Goal: Task Accomplishment & Management: Use online tool/utility

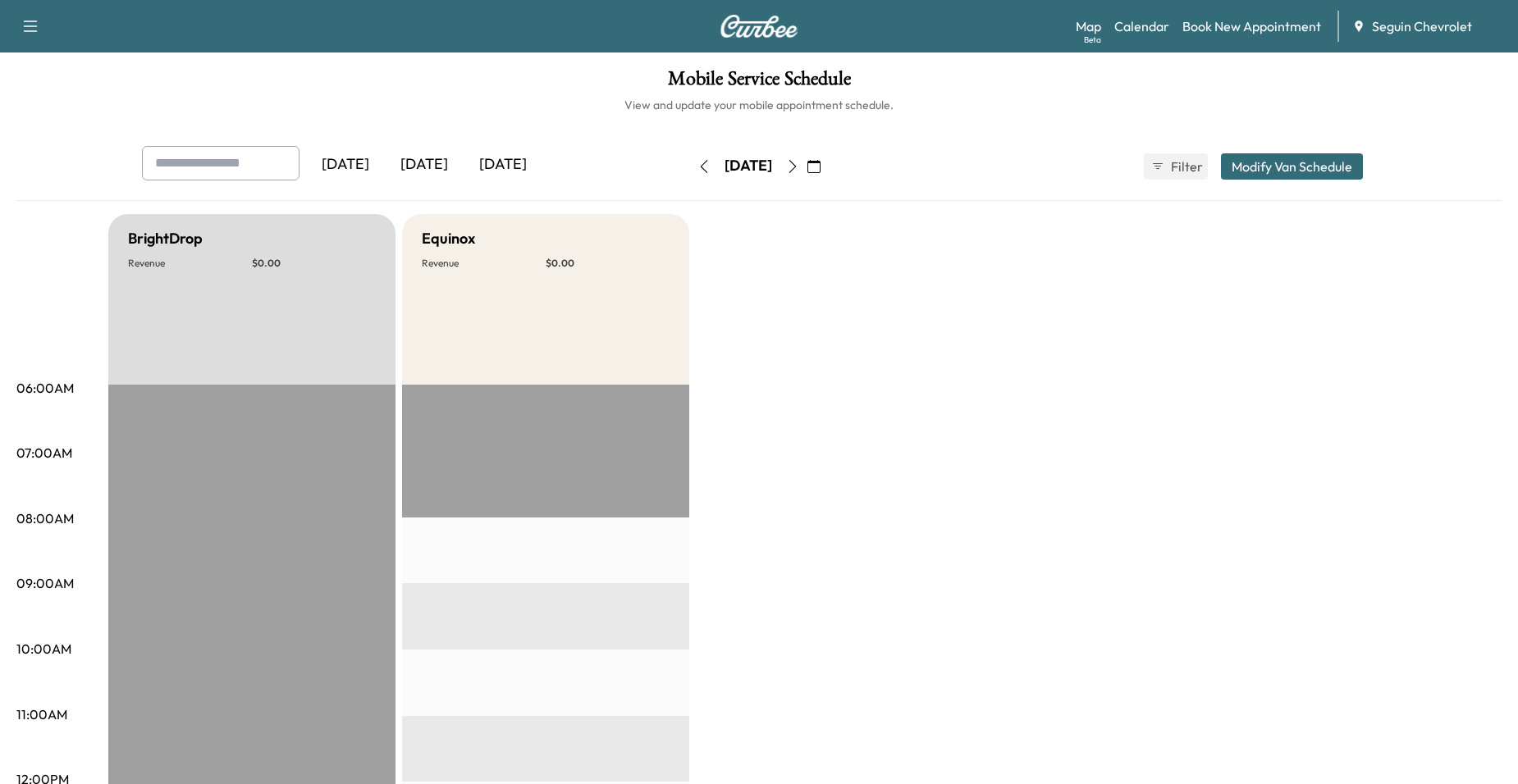
click at [828, 170] on button "button" at bounding box center [814, 166] width 28 height 26
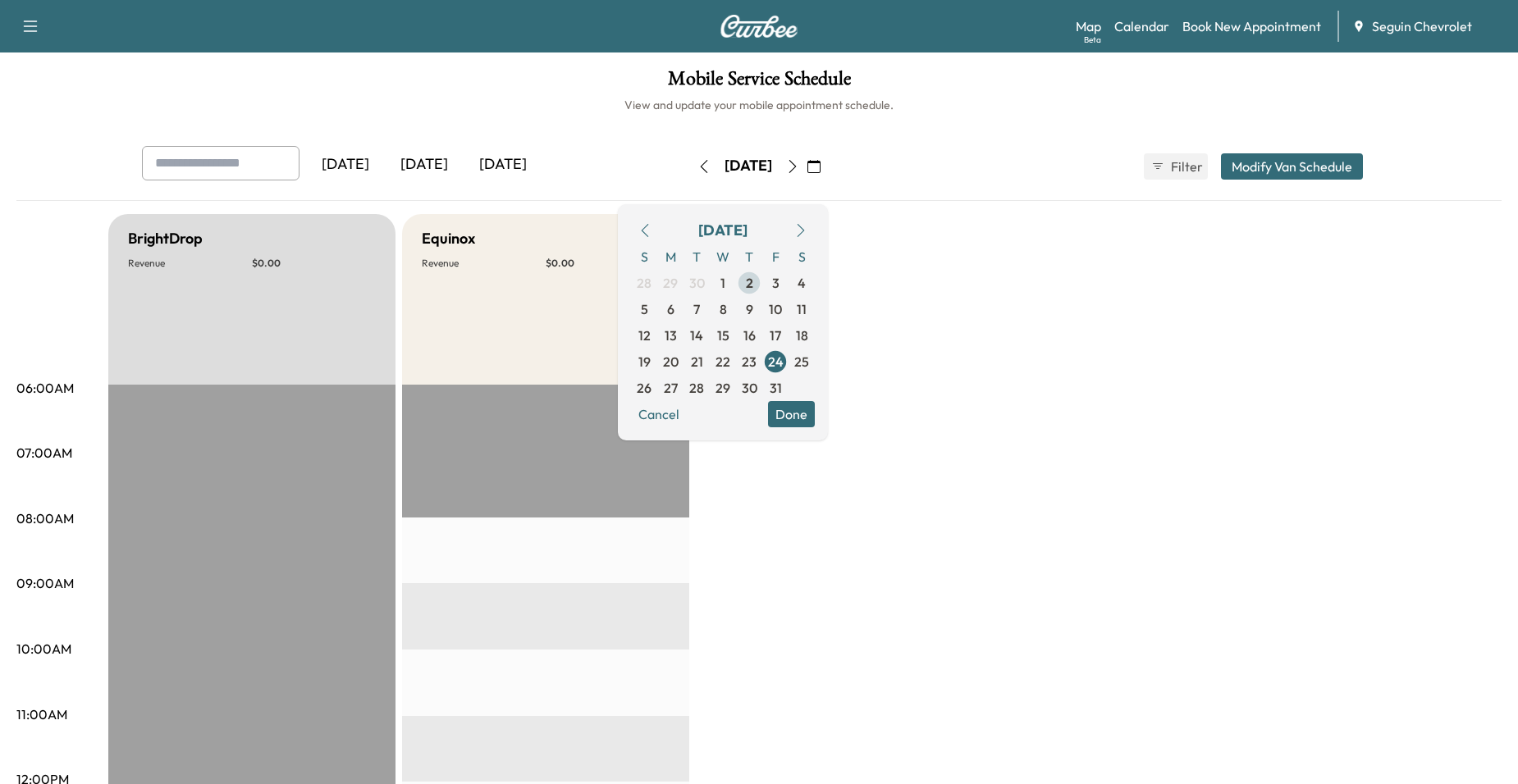
click at [791, 269] on div "S M T W T F S 28 29 30 1 2 3 4 5 6 7 8 9 10 11 12 13 14 15 16 17 18 19 20 21 22…" at bounding box center [723, 322] width 184 height 157
drag, startPoint x: 791, startPoint y: 269, endPoint x: 792, endPoint y: 277, distance: 8.1
click at [762, 277] on span "2" at bounding box center [749, 283] width 26 height 26
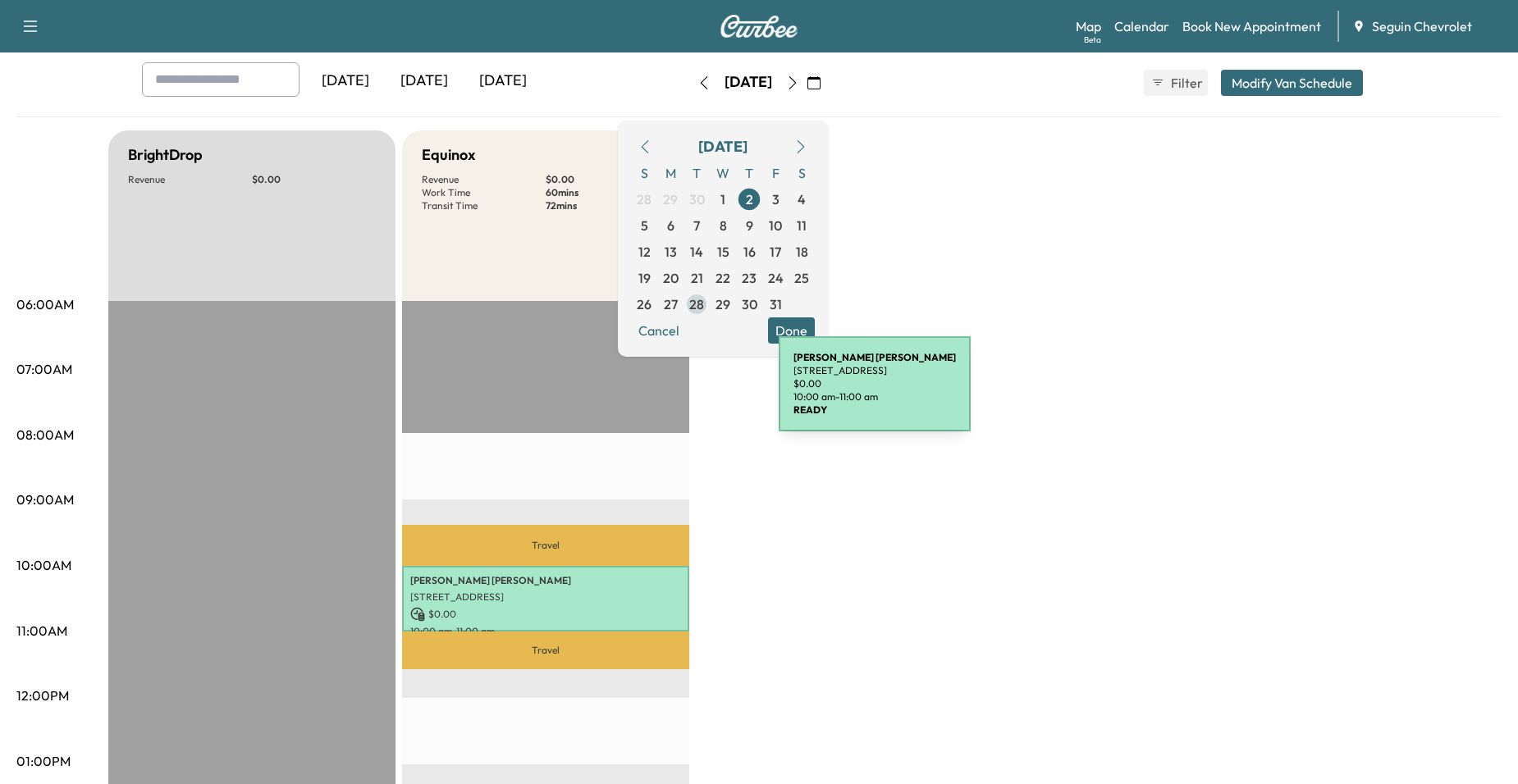
scroll to position [82, 0]
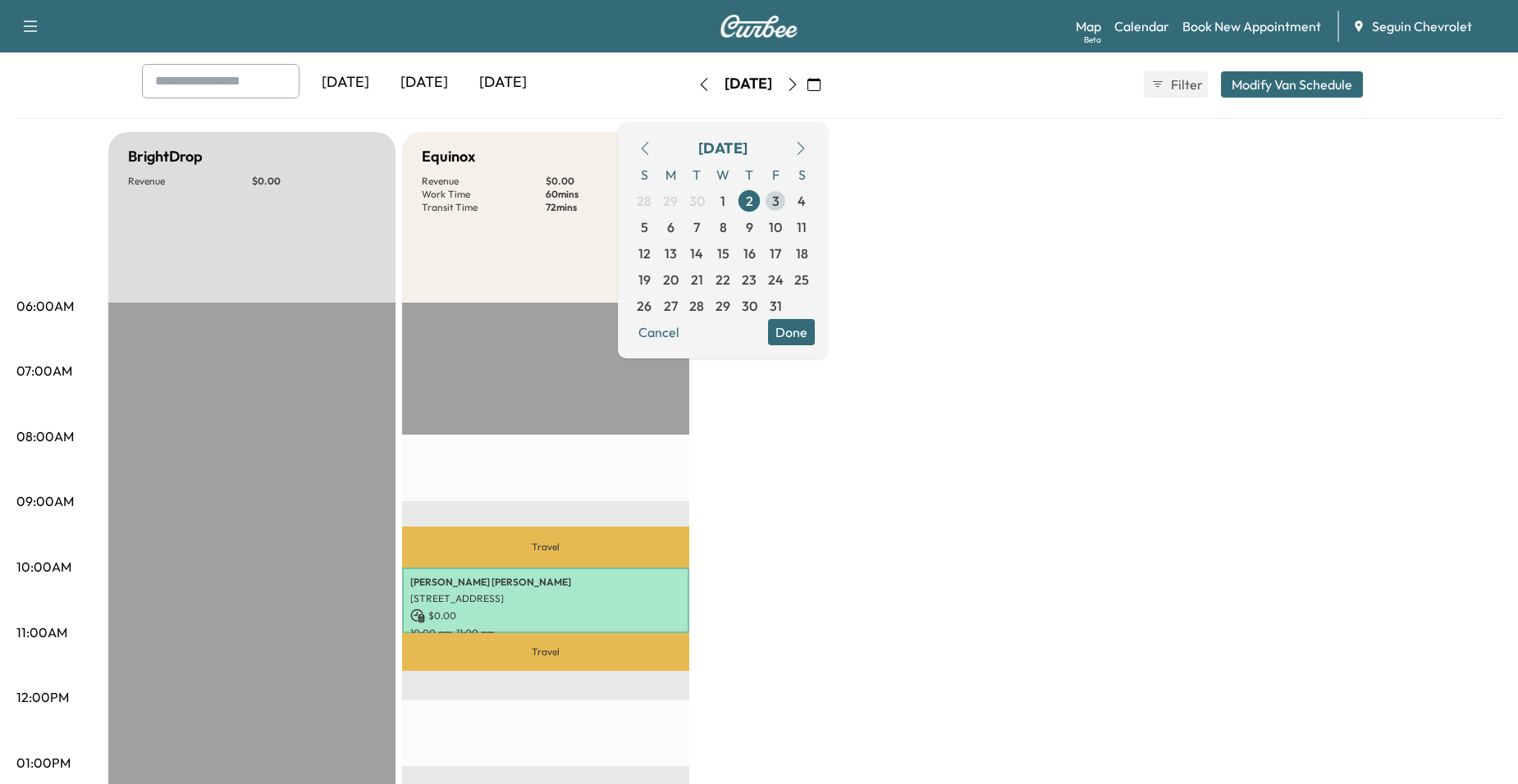
click at [779, 200] on span "3" at bounding box center [775, 201] width 7 height 20
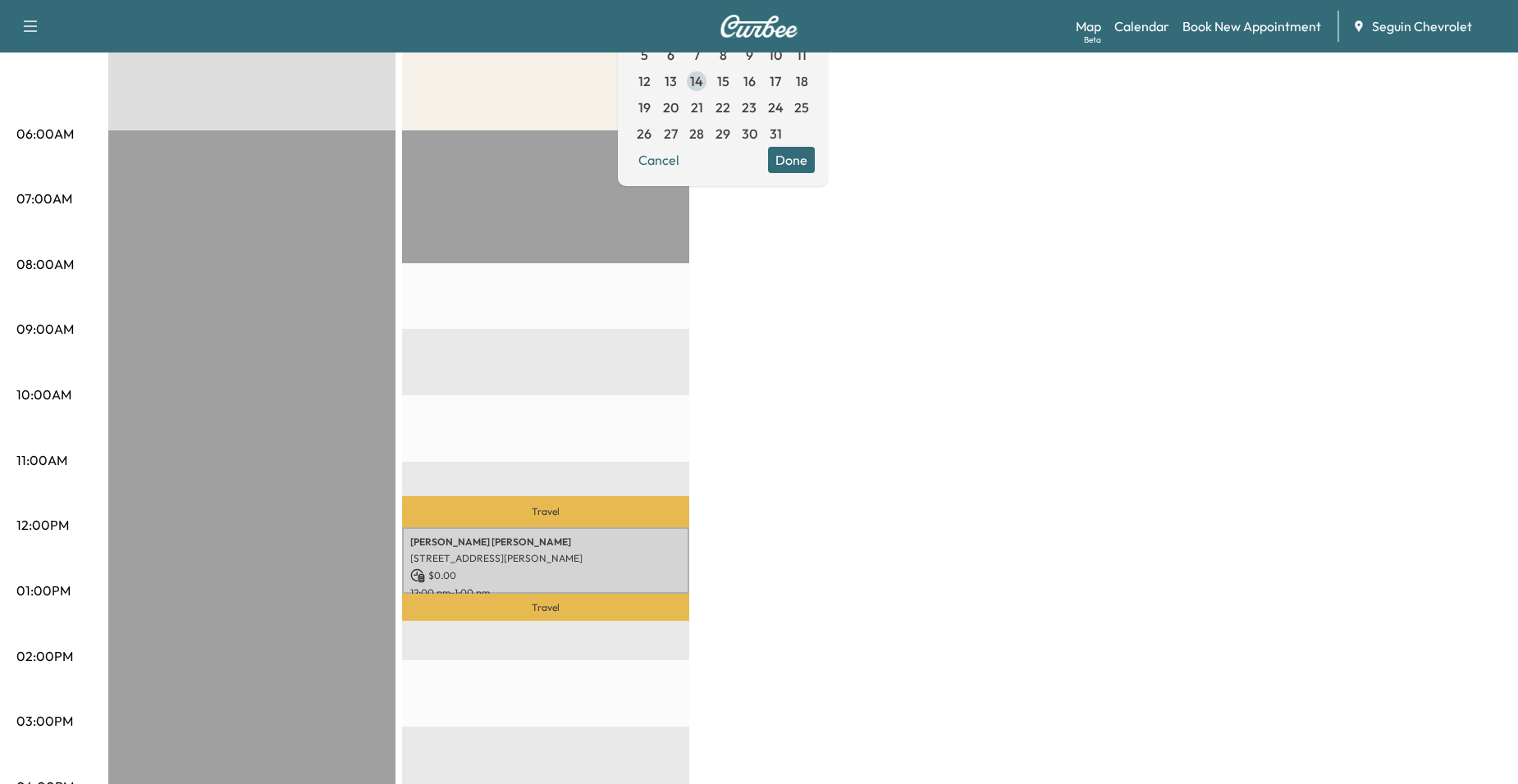
scroll to position [82, 0]
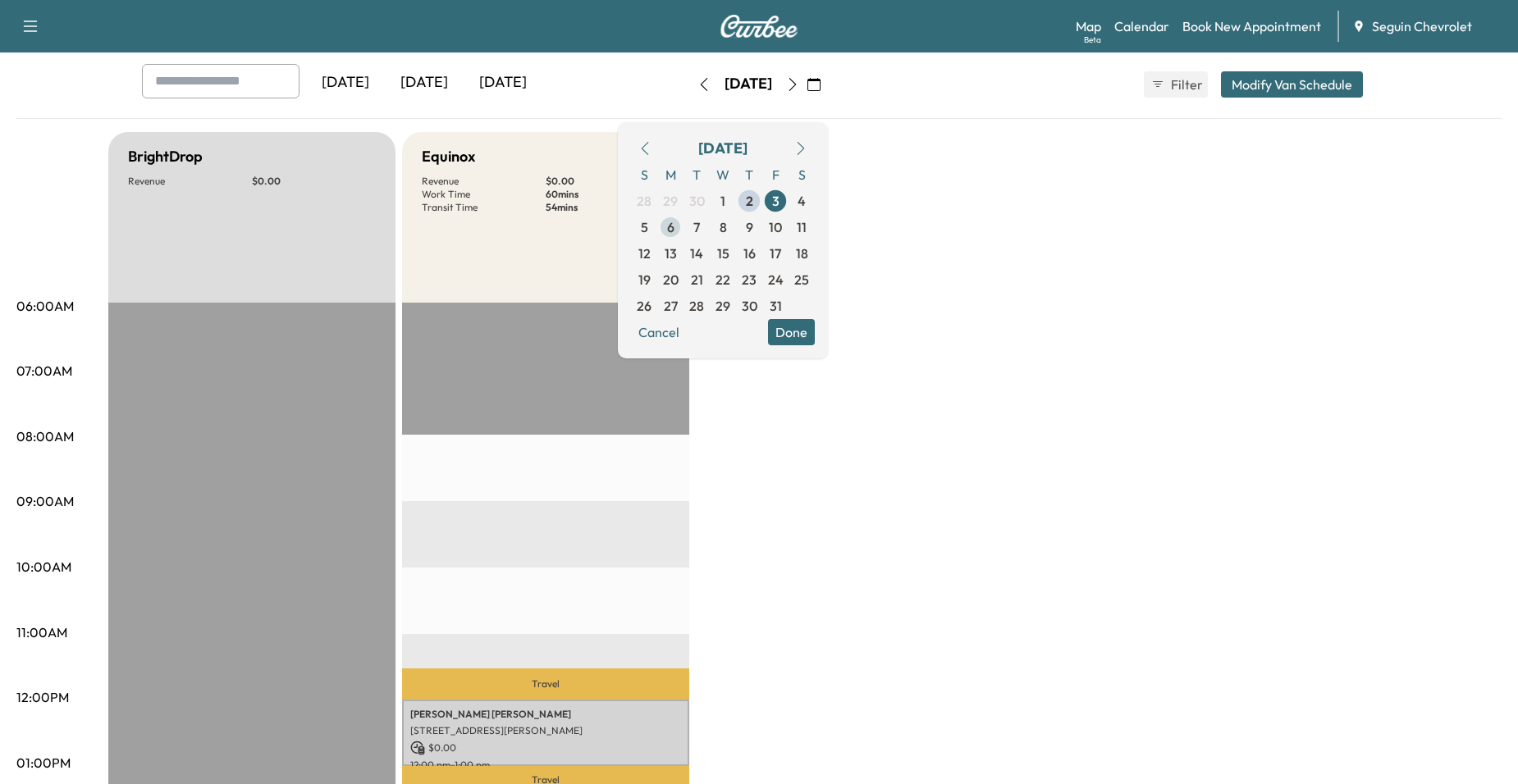
click at [675, 224] on span "6" at bounding box center [670, 228] width 7 height 20
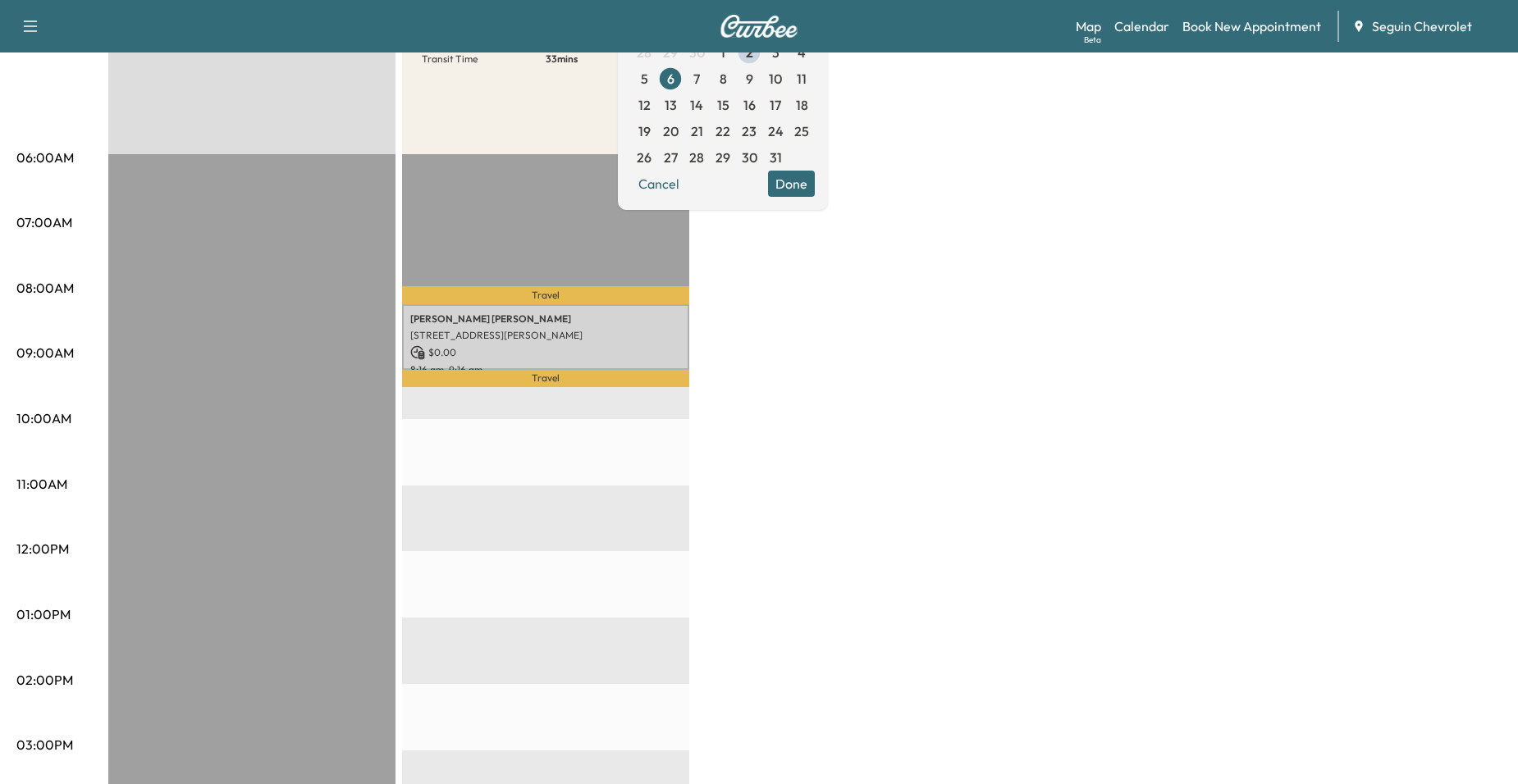
scroll to position [246, 0]
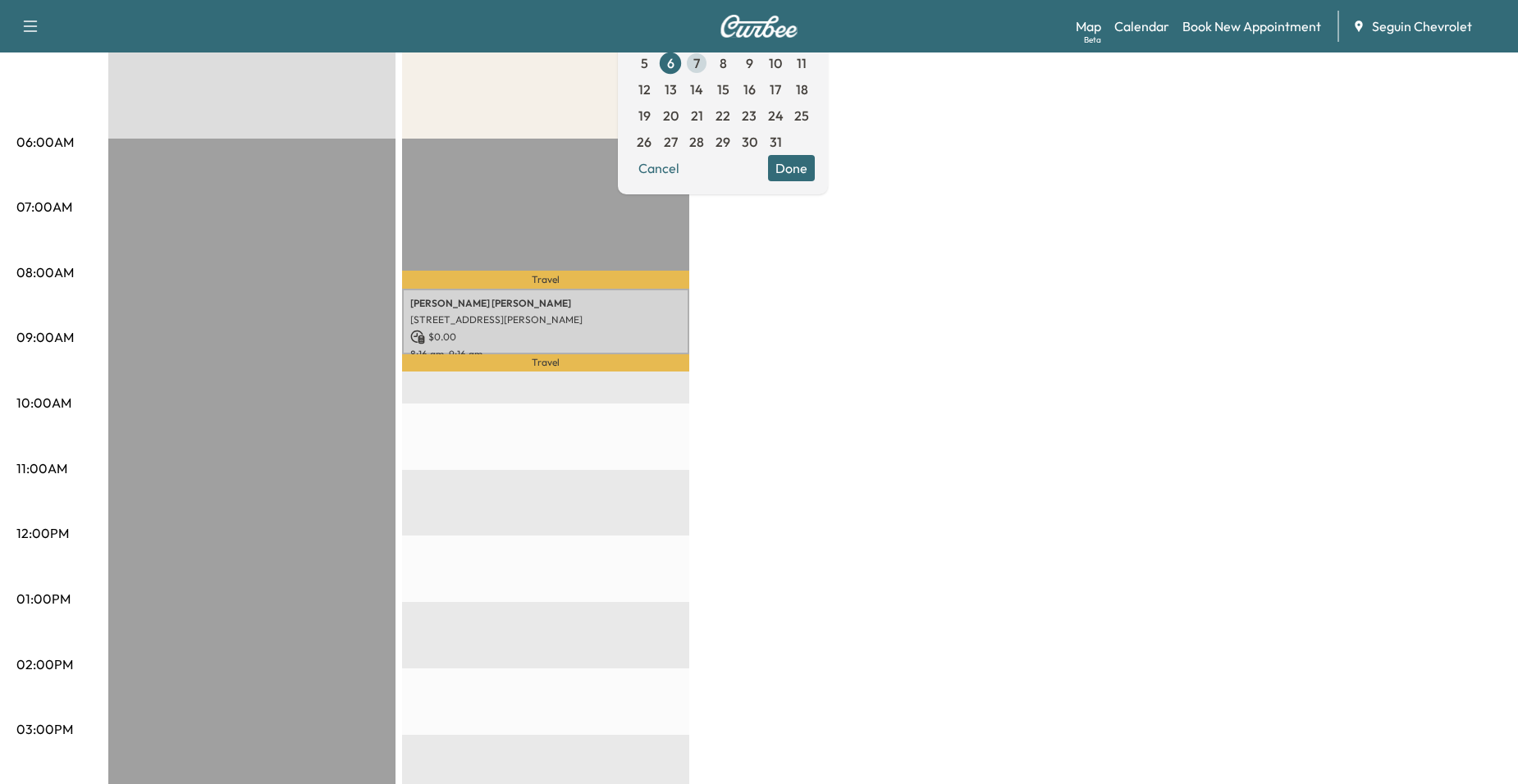
click at [710, 73] on span "7" at bounding box center [697, 63] width 26 height 26
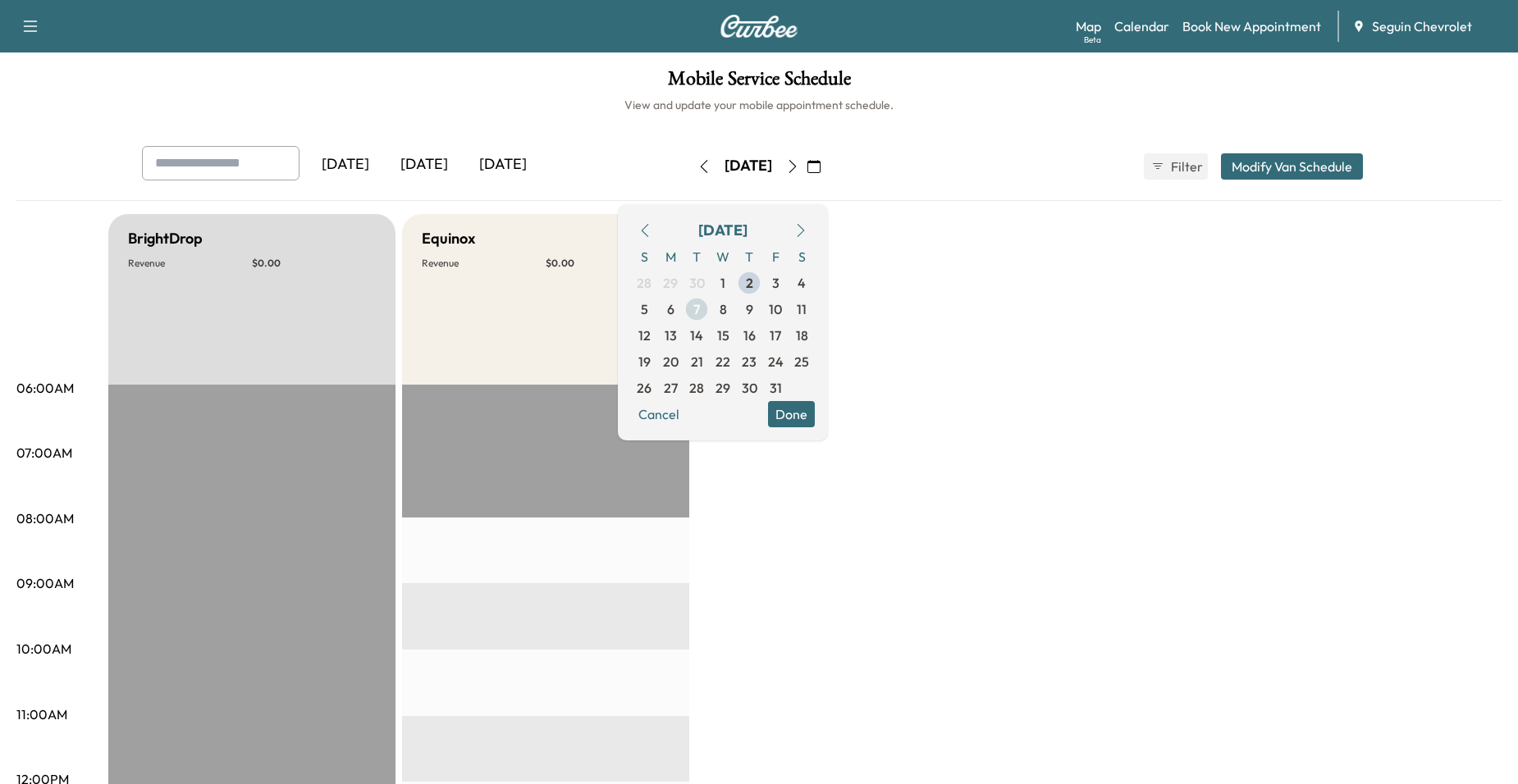
click at [727, 313] on span "8" at bounding box center [723, 309] width 7 height 20
click at [762, 310] on span "9" at bounding box center [749, 309] width 26 height 26
click at [782, 310] on span "10" at bounding box center [774, 309] width 13 height 20
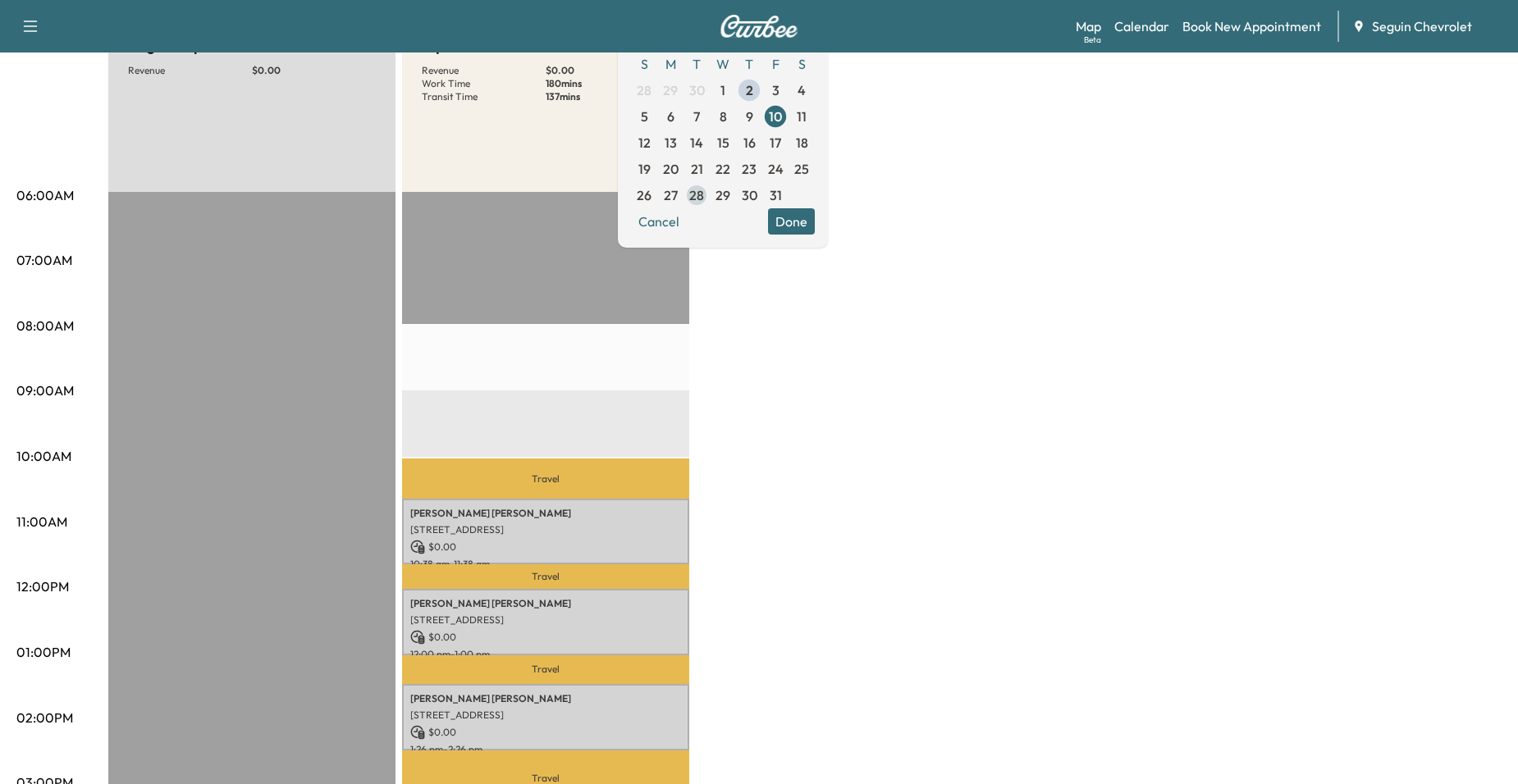
scroll to position [164, 0]
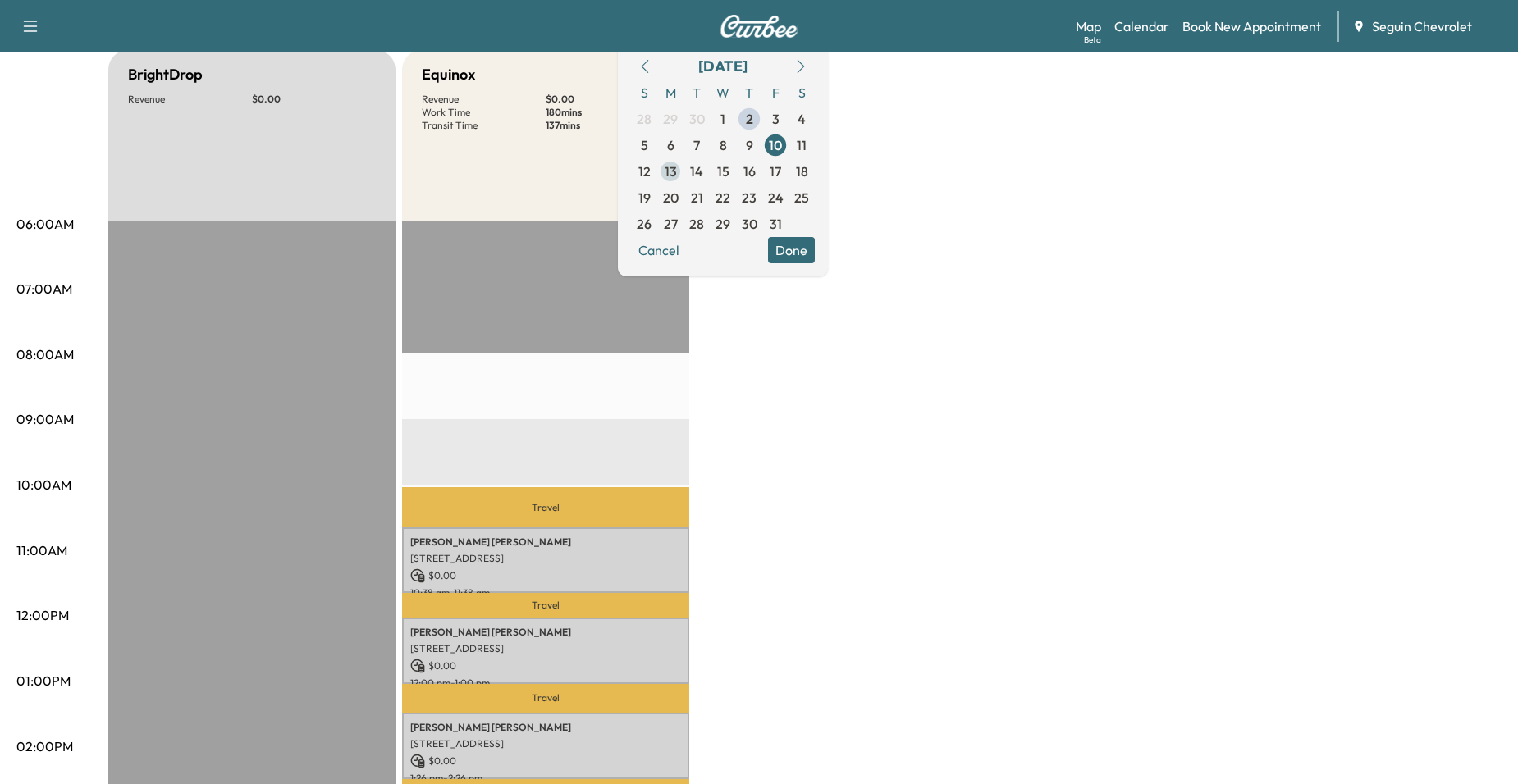
click at [677, 170] on span "13" at bounding box center [671, 172] width 12 height 20
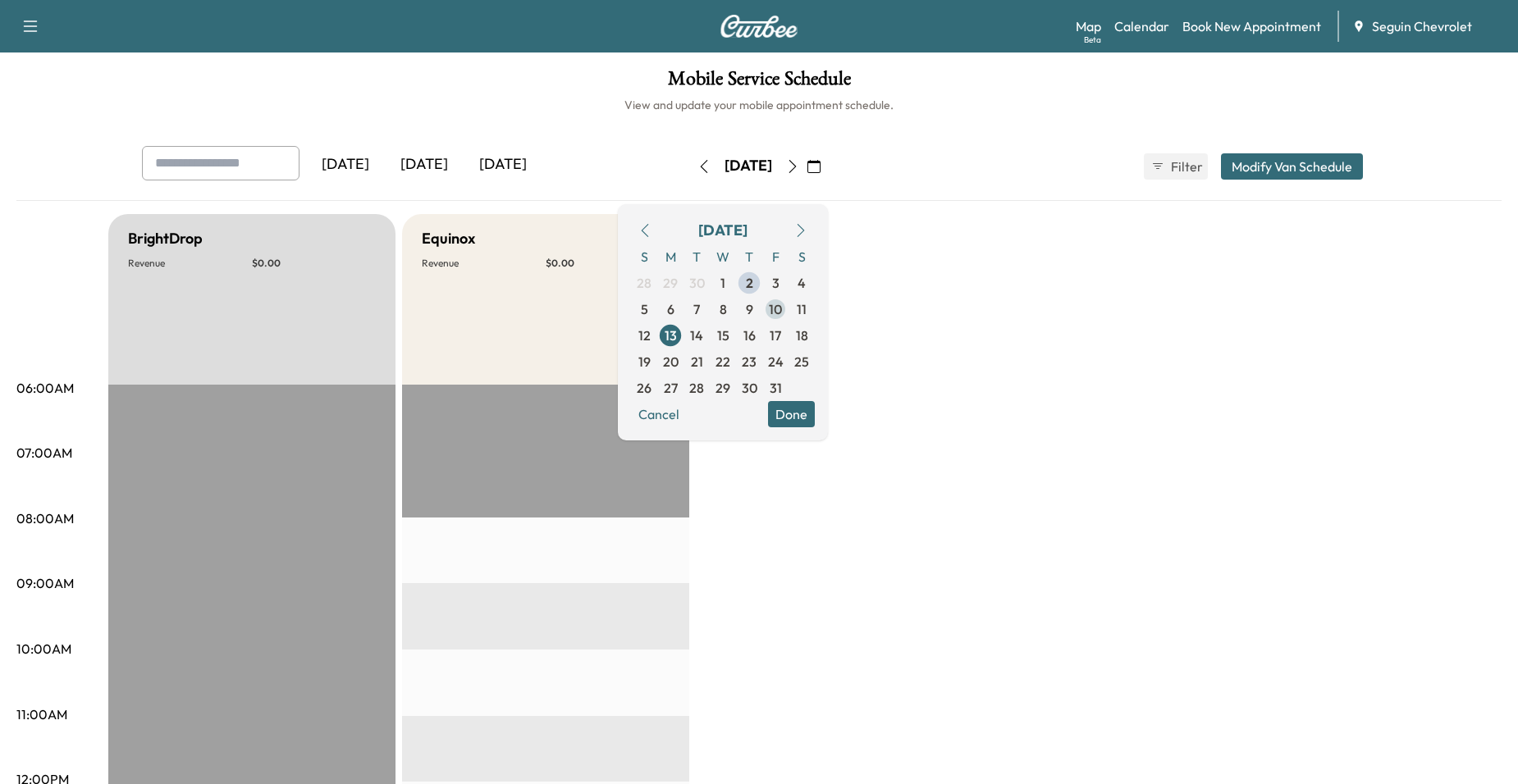
click at [788, 308] on span "10" at bounding box center [775, 309] width 26 height 26
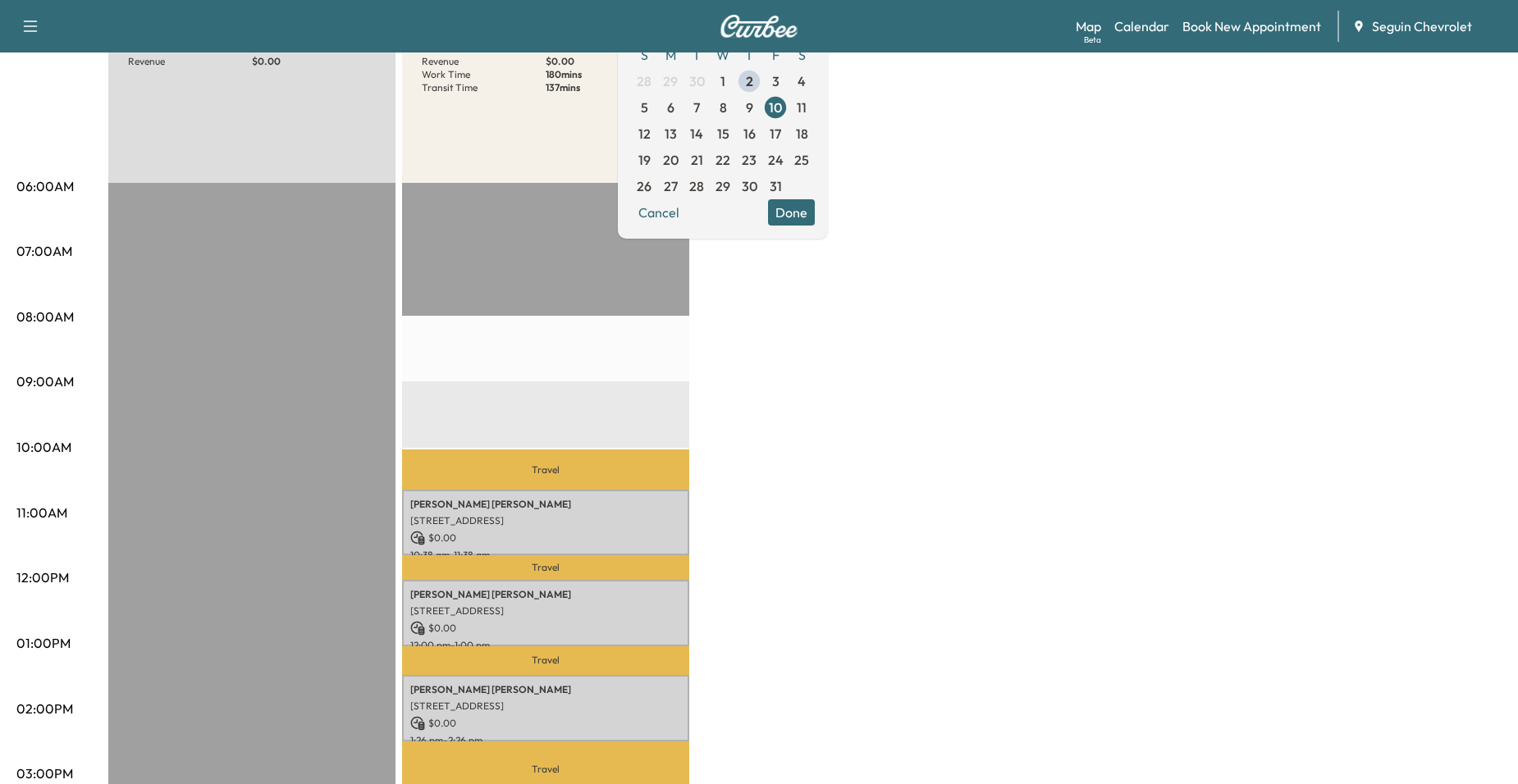
scroll to position [164, 0]
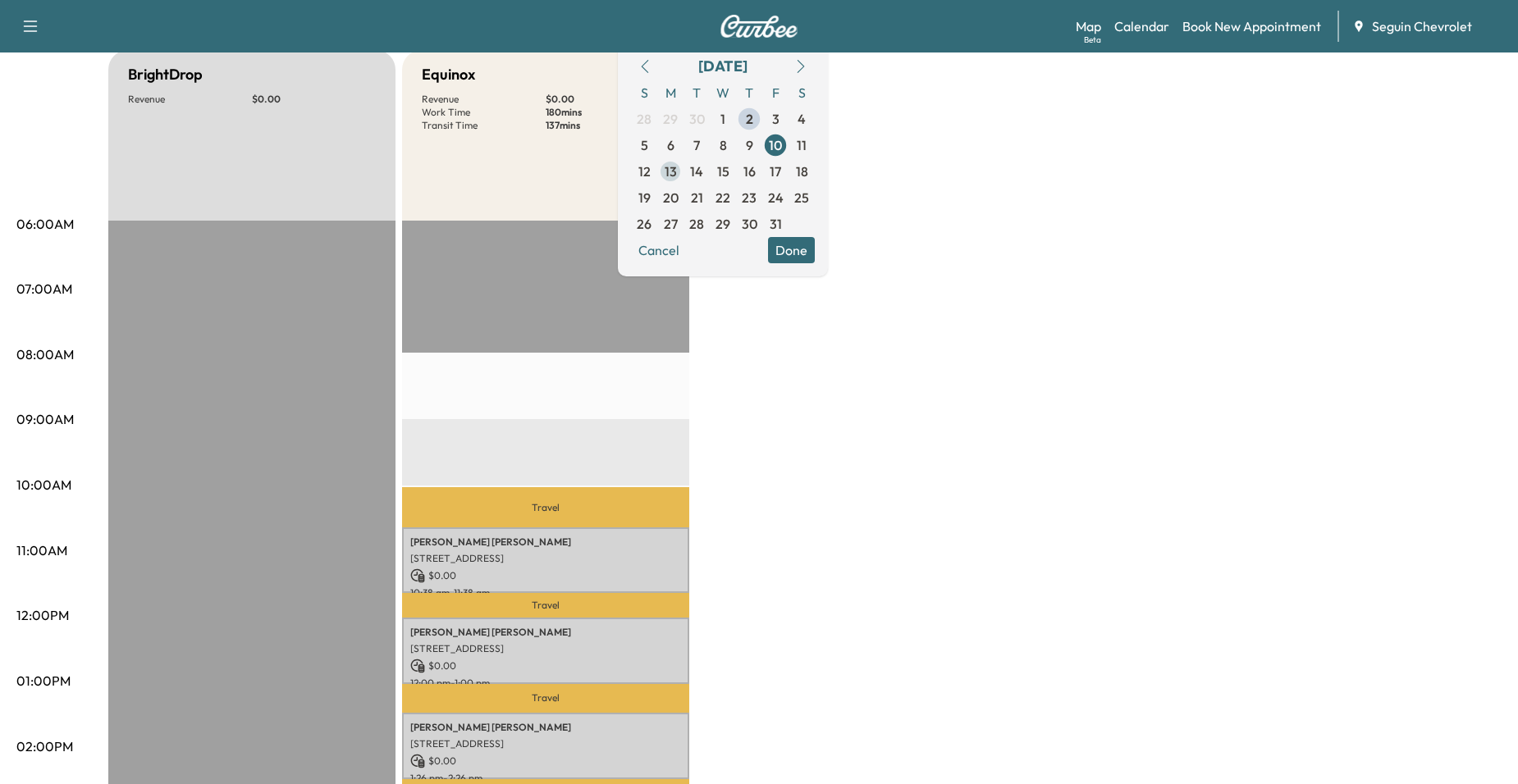
click at [677, 175] on span "13" at bounding box center [671, 172] width 12 height 20
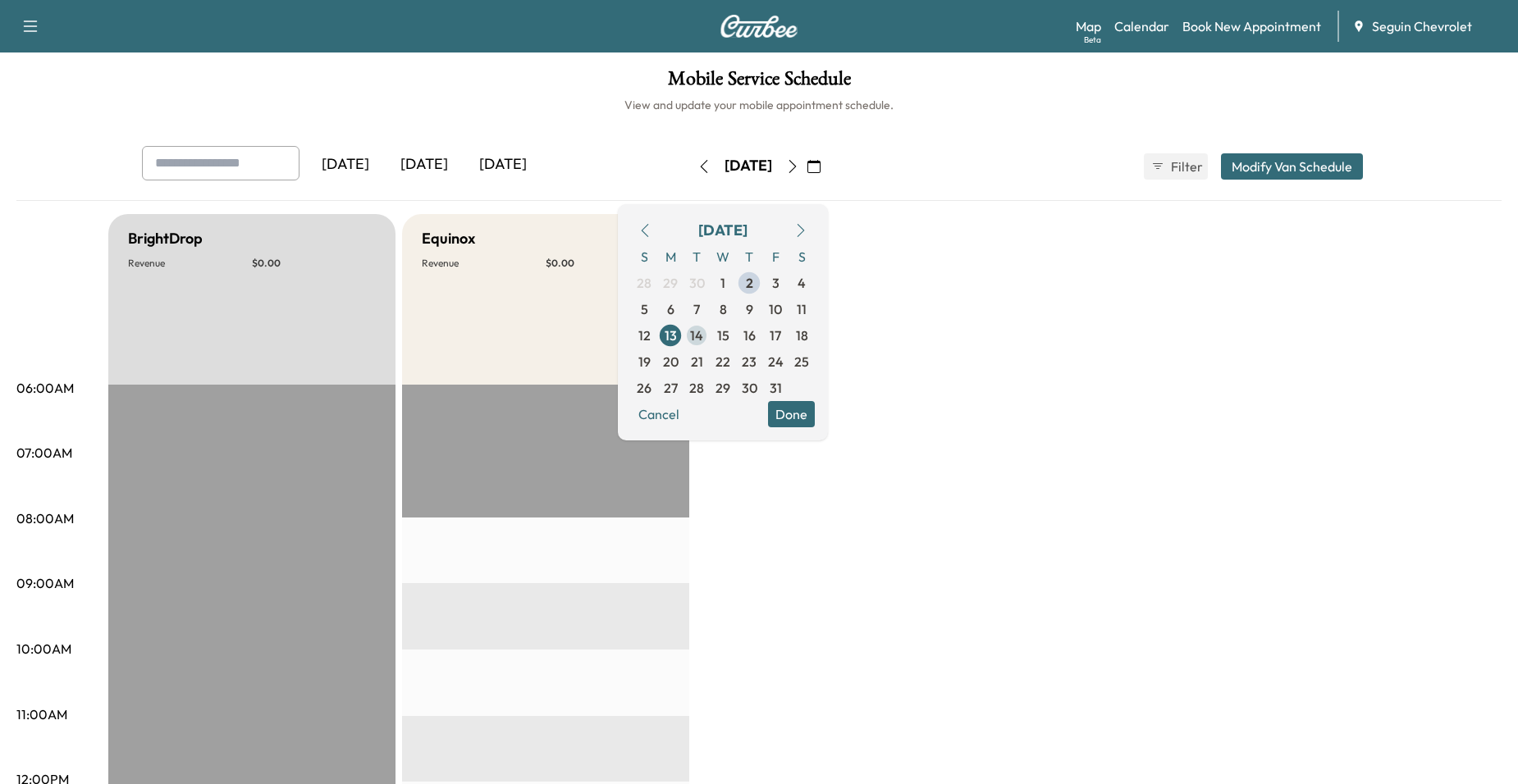
click at [703, 326] on span "14" at bounding box center [696, 336] width 13 height 20
click at [730, 336] on span "15" at bounding box center [723, 336] width 12 height 20
click at [762, 335] on span "16" at bounding box center [749, 335] width 26 height 26
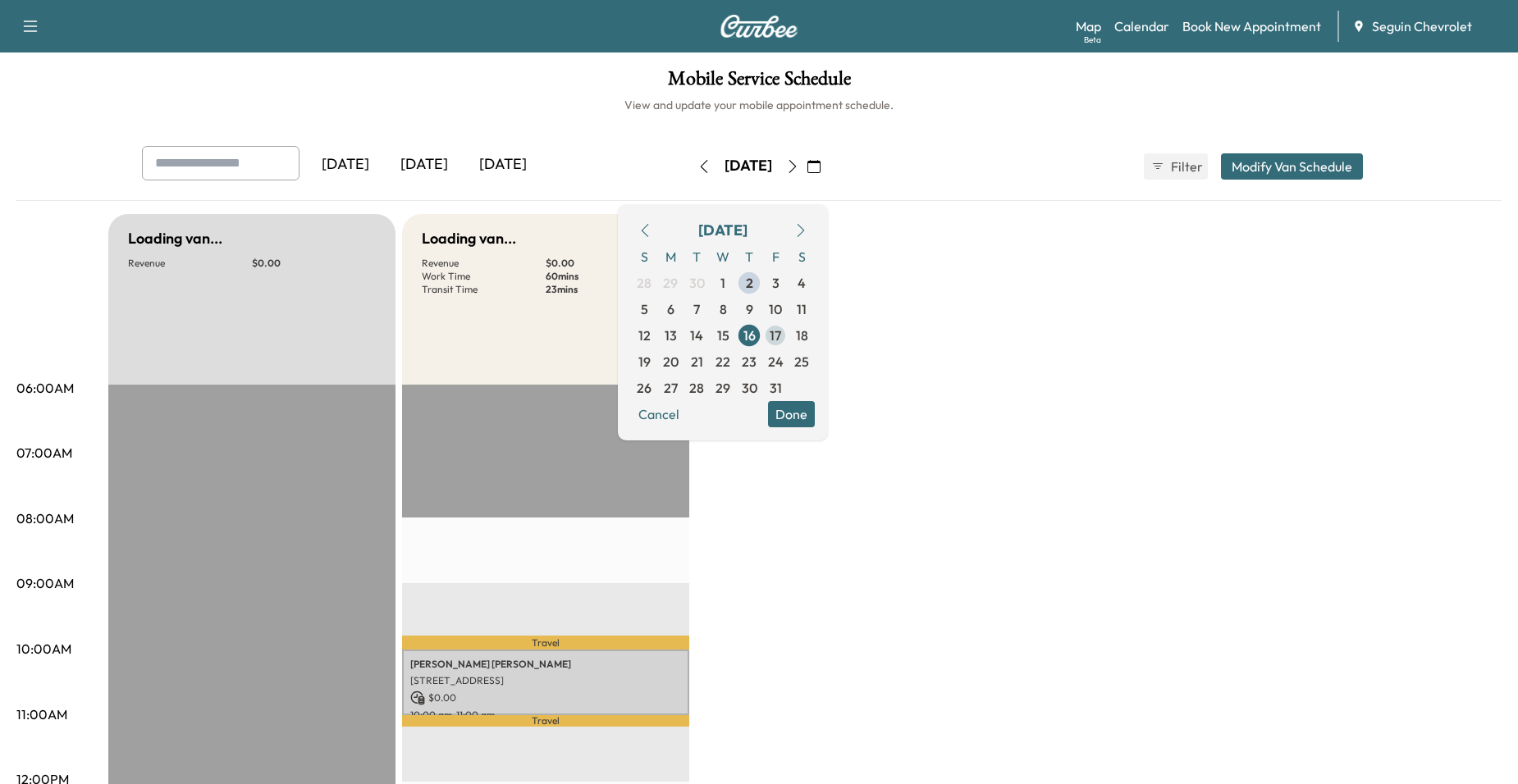
click at [781, 337] on span "17" at bounding box center [775, 336] width 12 height 20
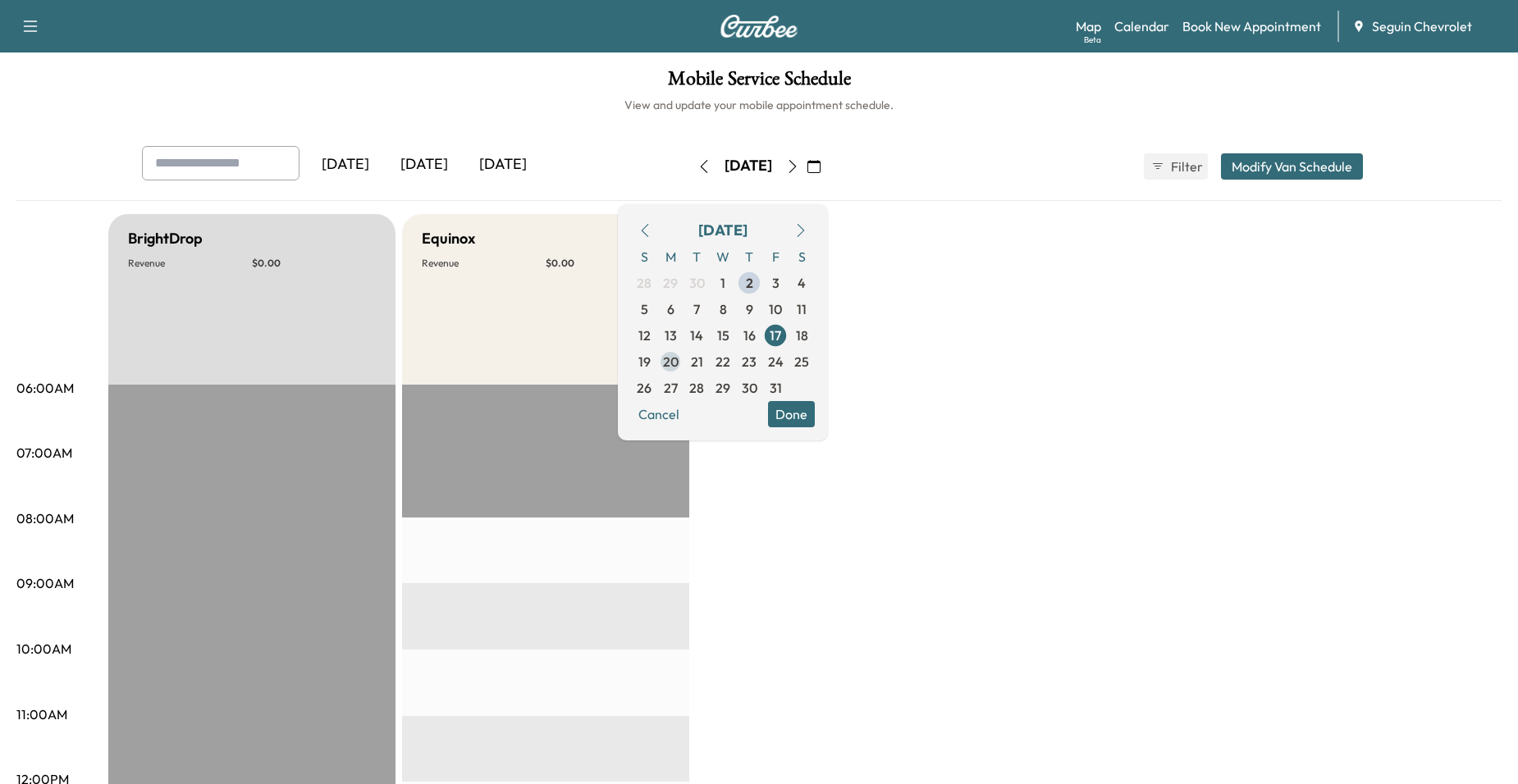
click at [679, 354] on span "20" at bounding box center [671, 362] width 16 height 20
click at [710, 362] on span "21" at bounding box center [697, 362] width 26 height 26
click at [731, 366] on span "22" at bounding box center [723, 362] width 15 height 20
click at [762, 364] on span "23" at bounding box center [749, 362] width 26 height 26
click at [783, 363] on span "24" at bounding box center [776, 362] width 16 height 20
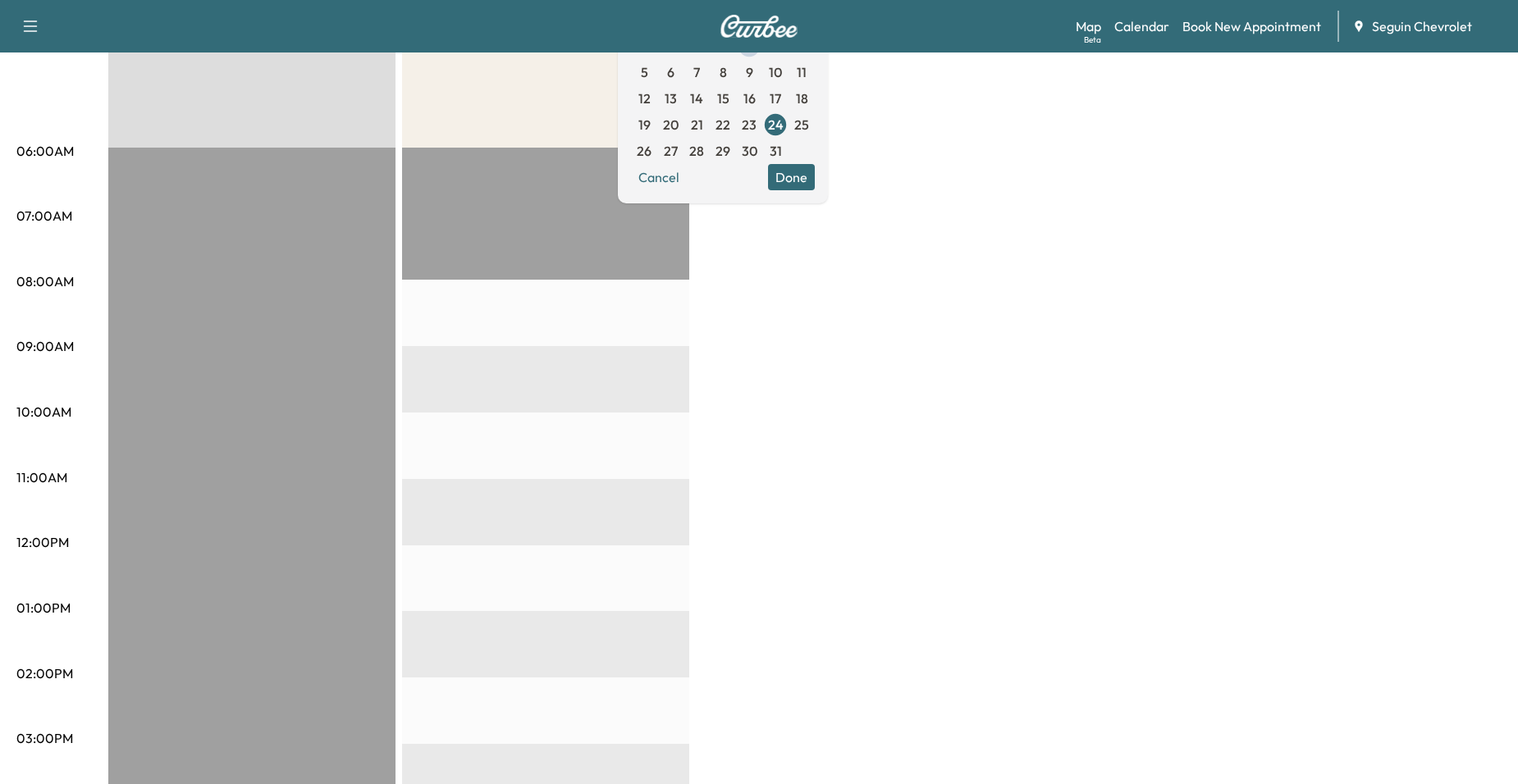
scroll to position [246, 0]
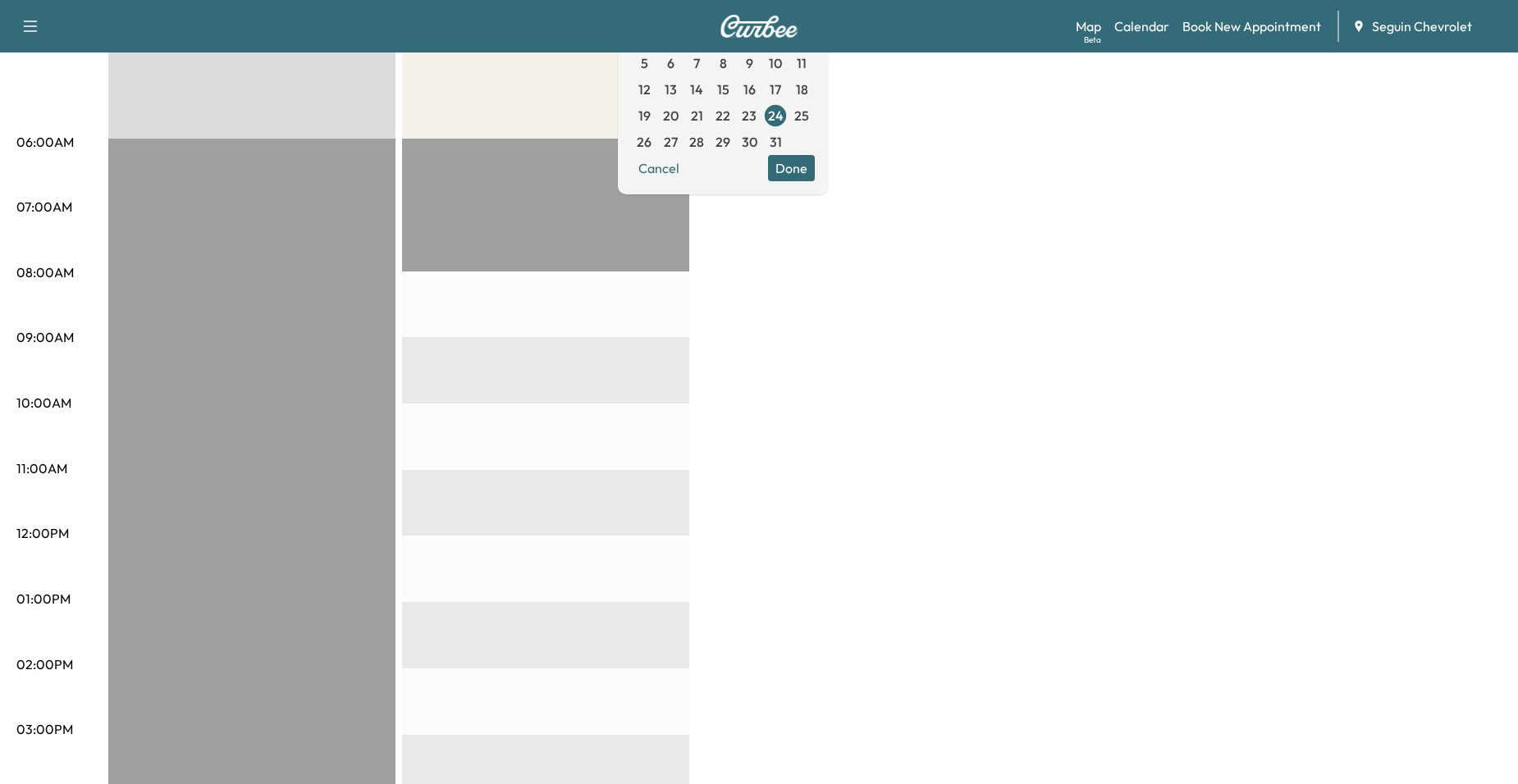
drag, startPoint x: 697, startPoint y: 146, endPoint x: 710, endPoint y: 148, distance: 13.2
click at [684, 146] on span "27" at bounding box center [670, 142] width 26 height 26
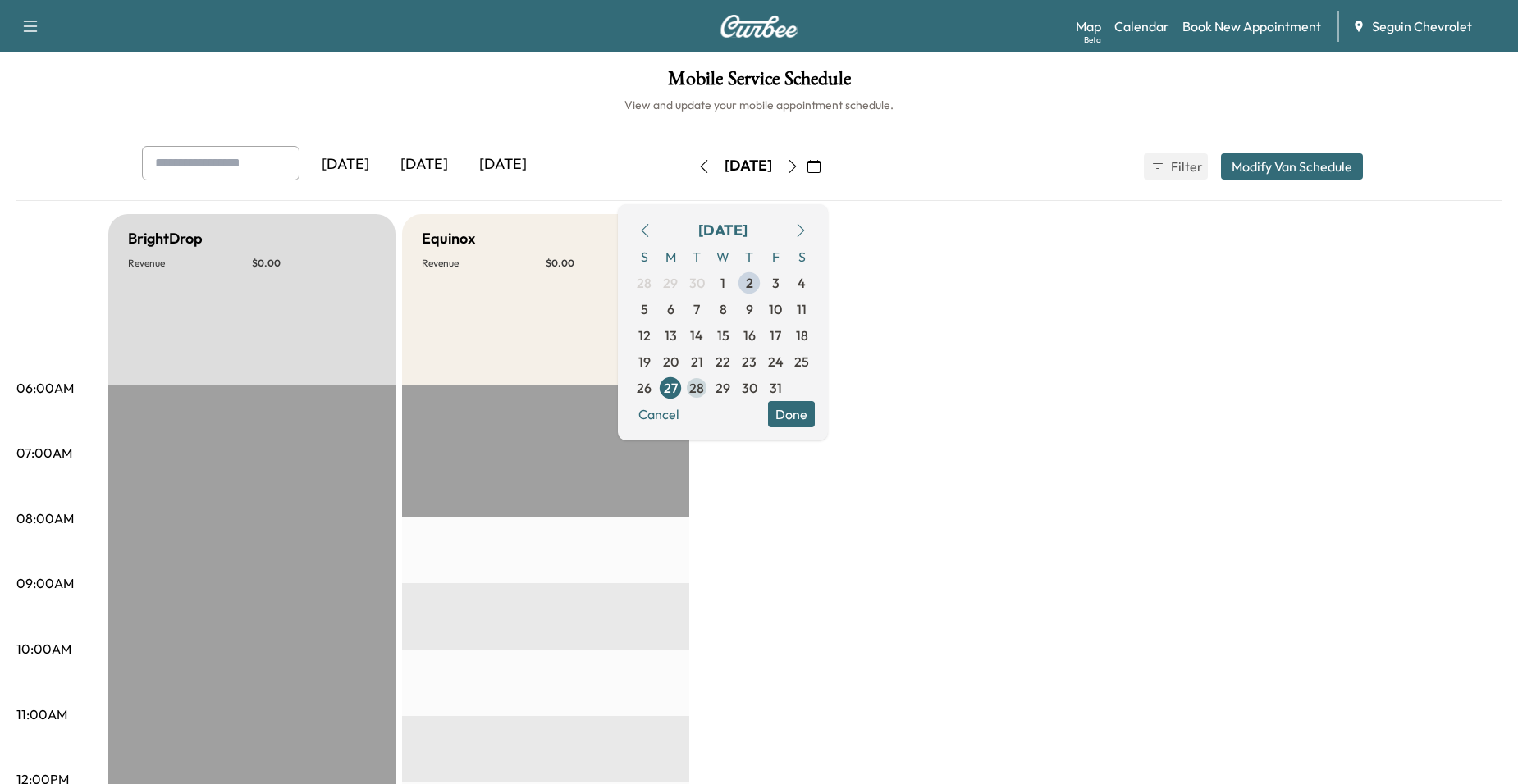
click at [704, 382] on span "28" at bounding box center [696, 389] width 15 height 20
click at [731, 387] on span "29" at bounding box center [723, 389] width 15 height 20
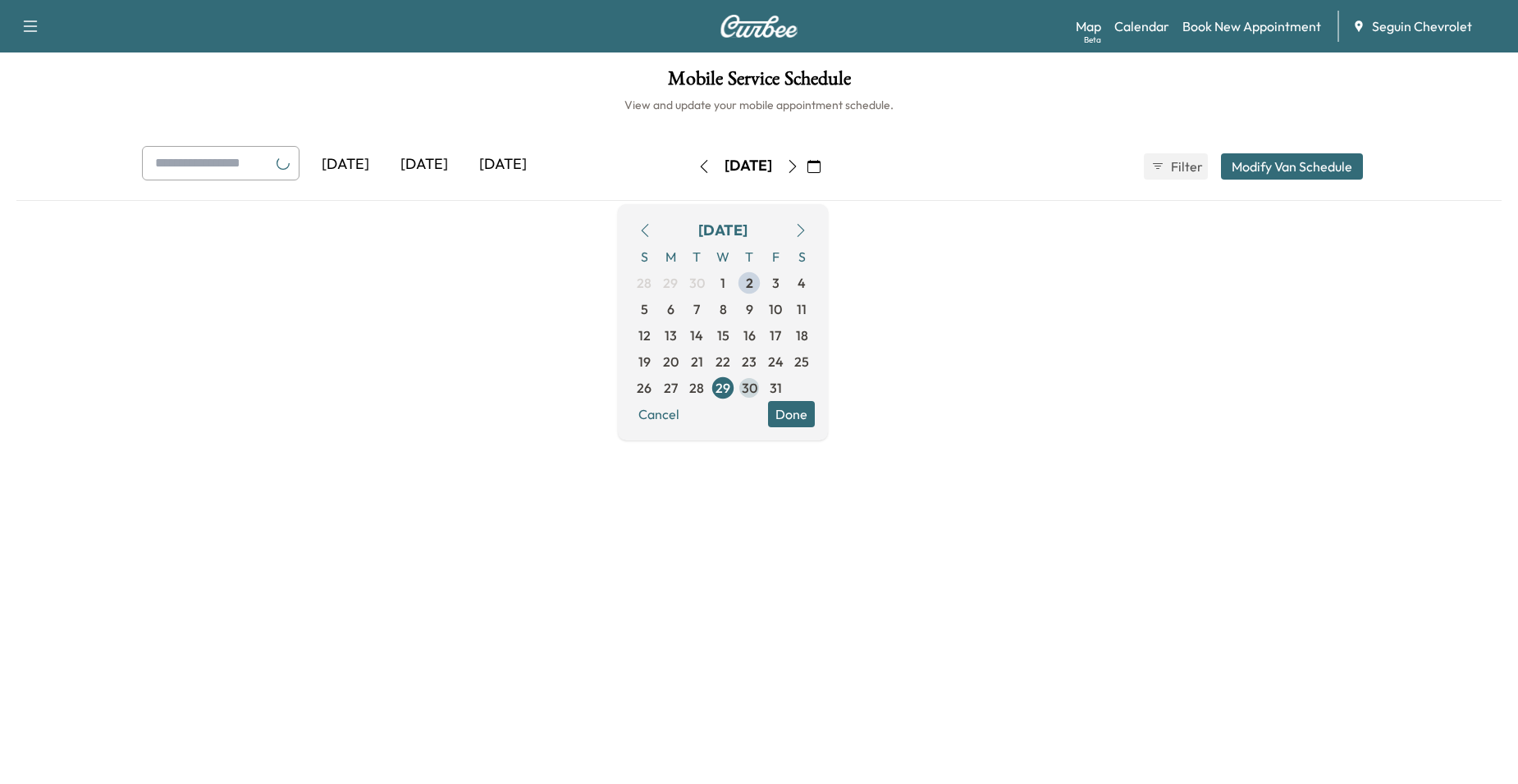
click at [758, 386] on span "30" at bounding box center [750, 389] width 16 height 20
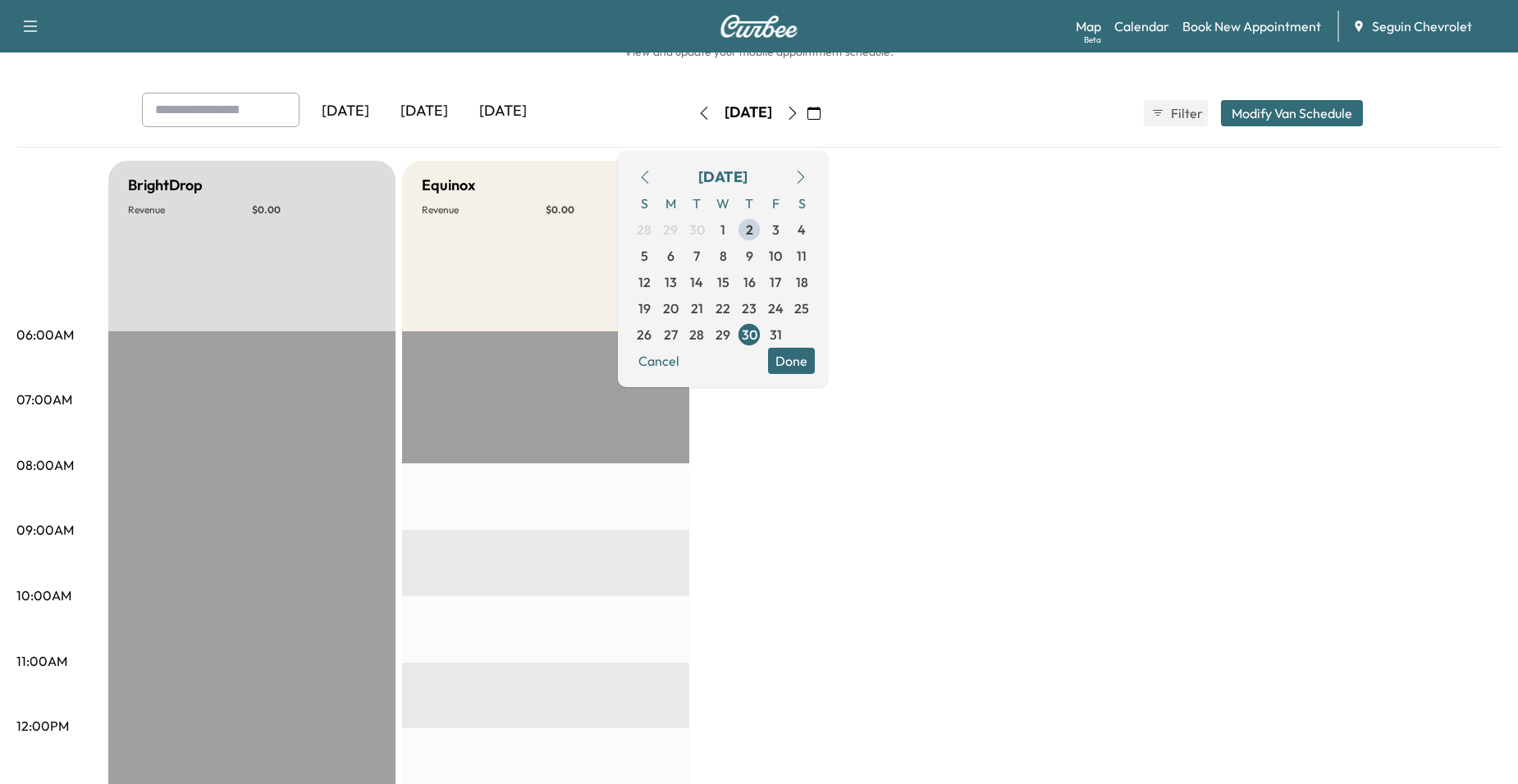
scroll to position [82, 0]
